Goal: Find contact information: Find contact information

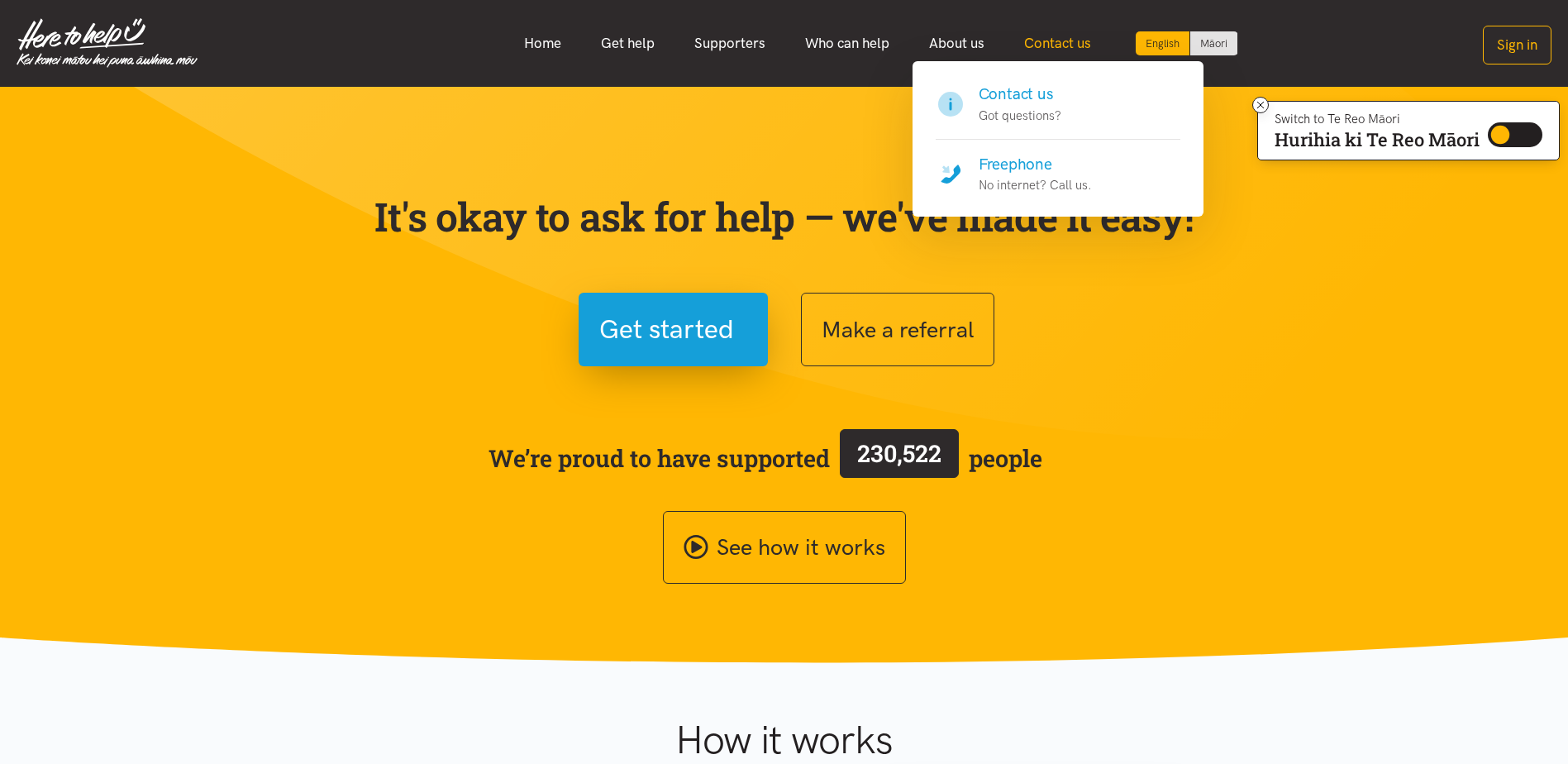
click at [1064, 43] on link "Contact us" at bounding box center [1057, 44] width 107 height 35
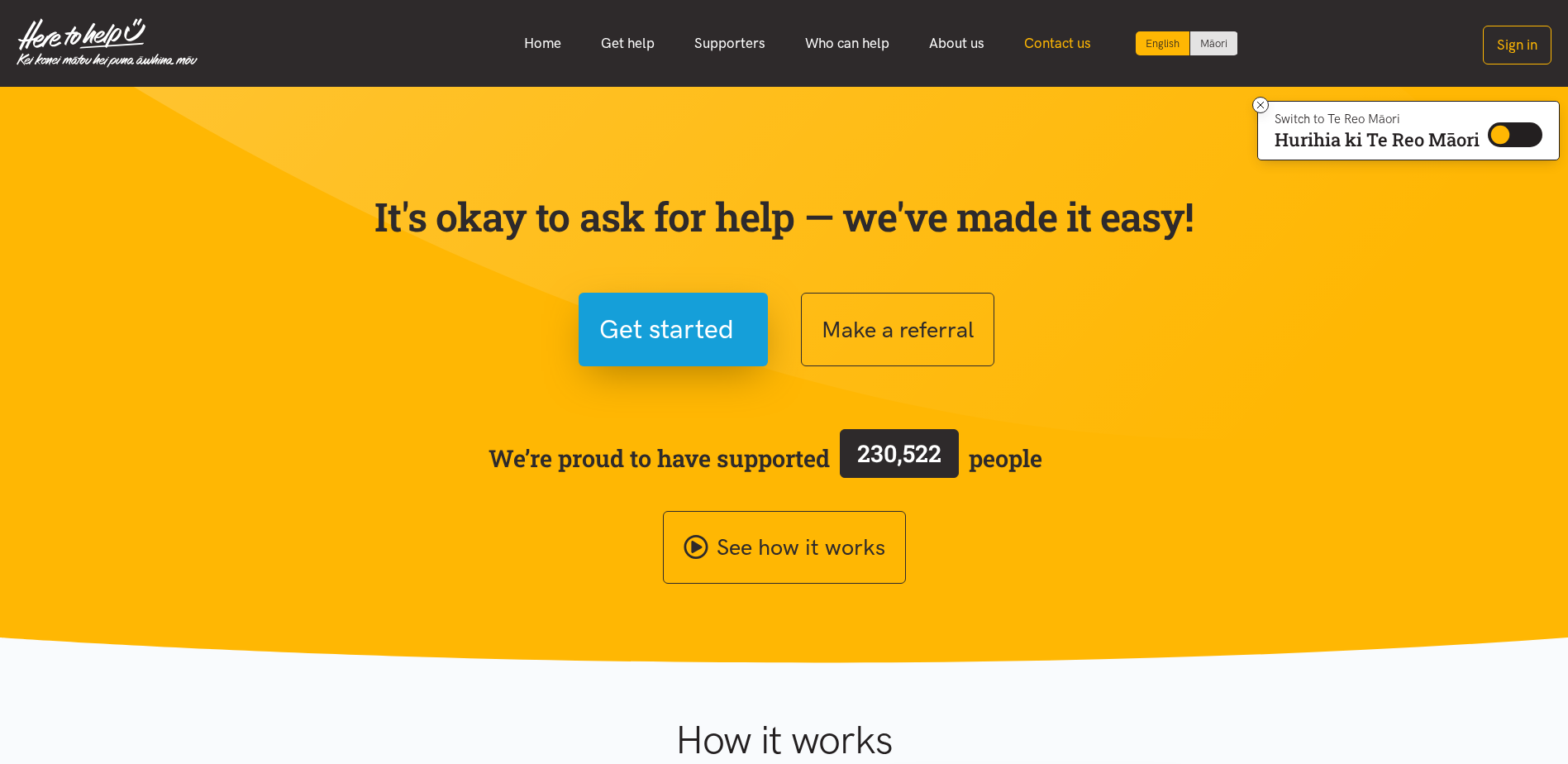
click at [1064, 44] on link "Contact us" at bounding box center [1057, 44] width 107 height 35
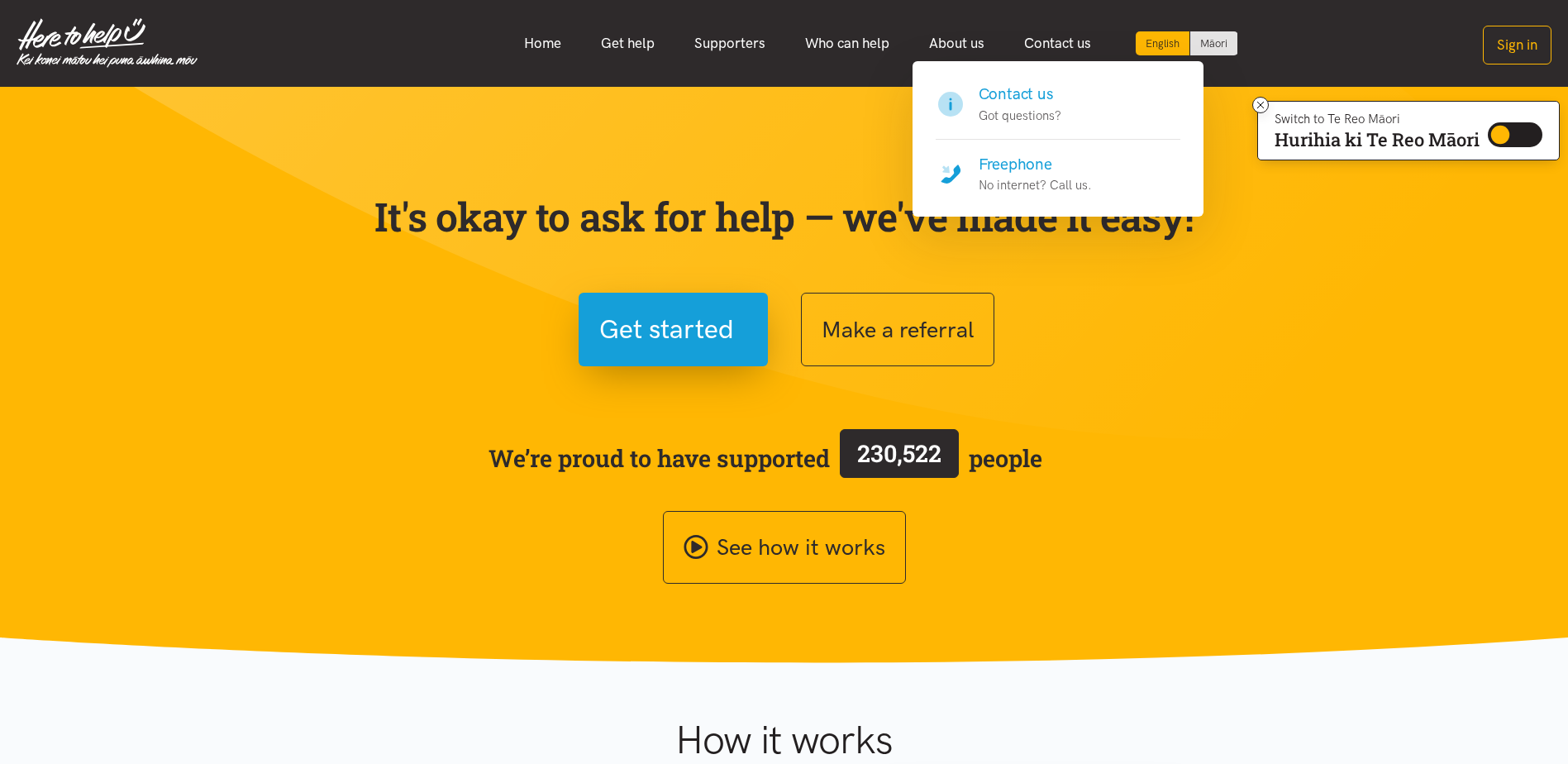
click at [1027, 166] on h4 "Freephone" at bounding box center [1035, 164] width 113 height 23
